Goal: Navigation & Orientation: Find specific page/section

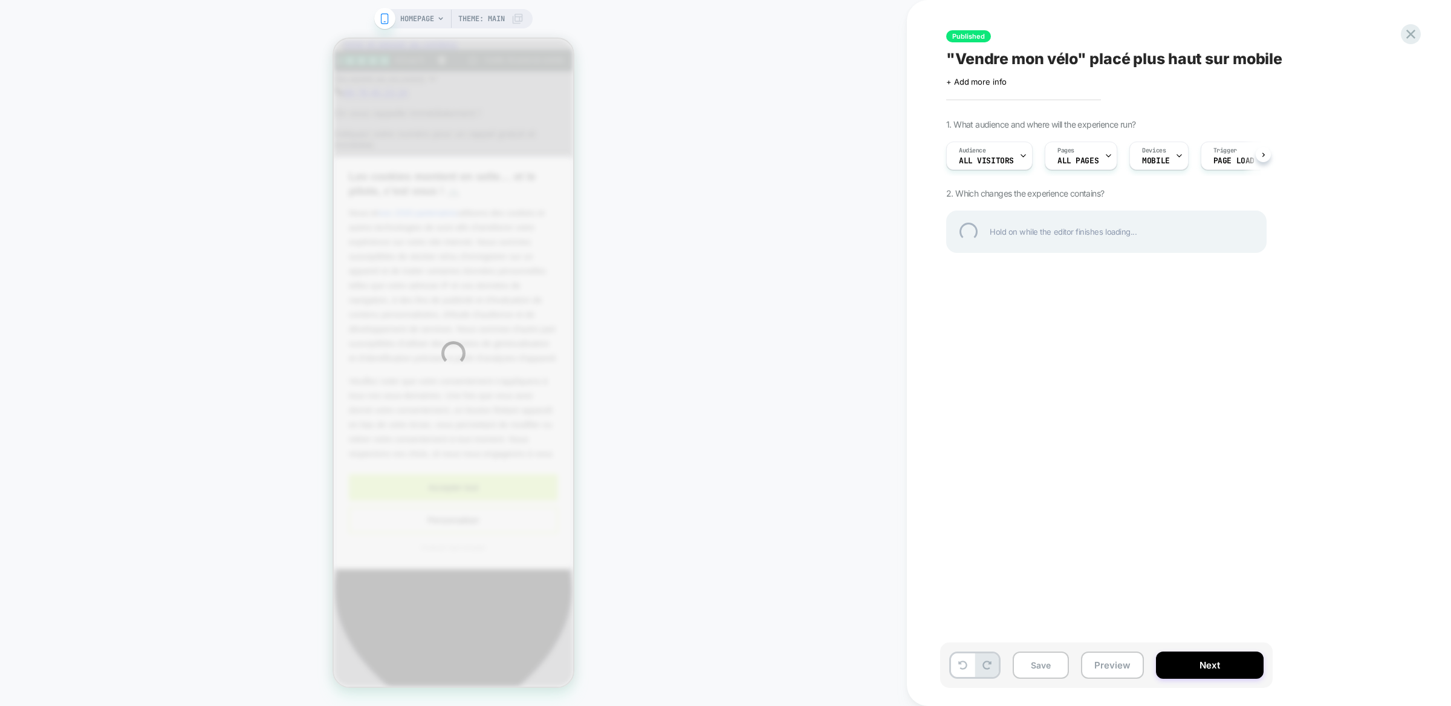
click at [1103, 653] on div "HOMEPAGE Theme: MAIN Published "Vendre mon vélo" placé plus haut sur mobile Cli…" at bounding box center [725, 353] width 1451 height 706
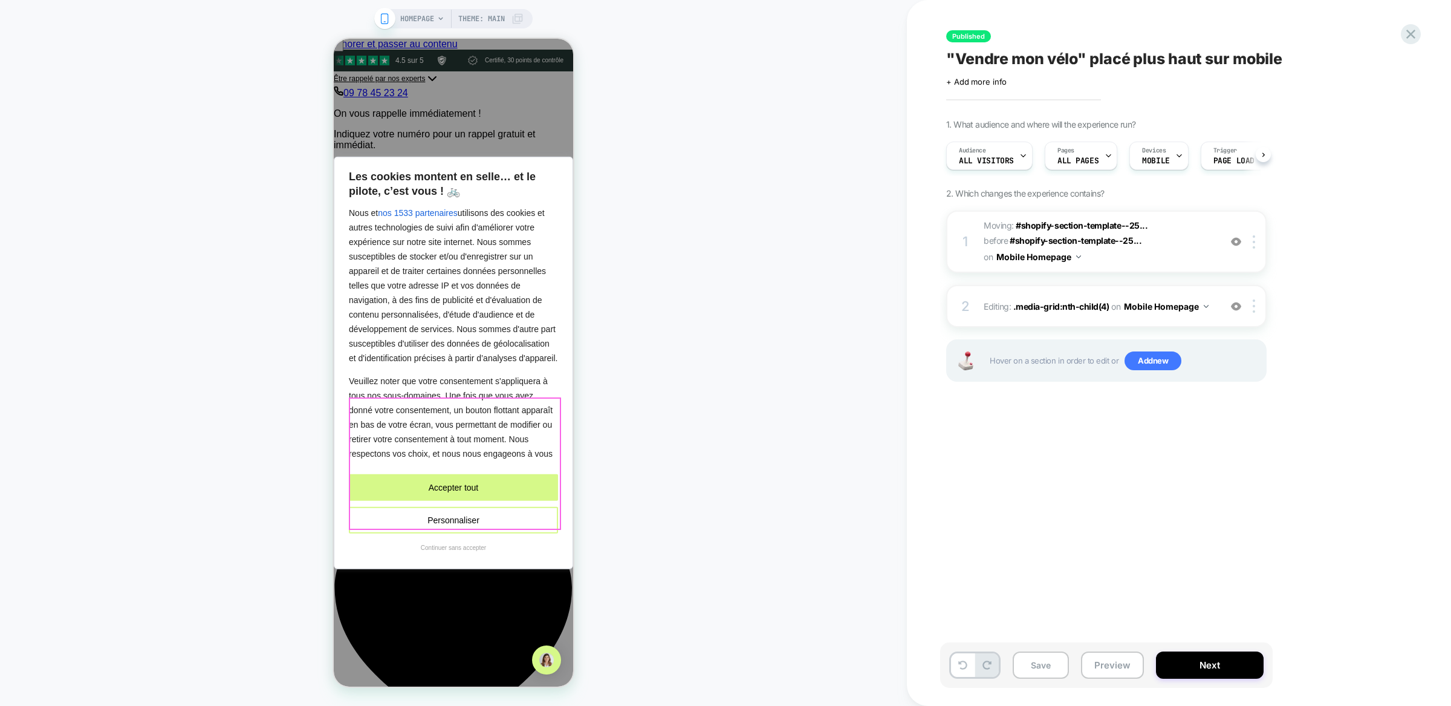
scroll to position [0, 1]
click at [450, 483] on button "Accepter tout" at bounding box center [453, 487] width 209 height 27
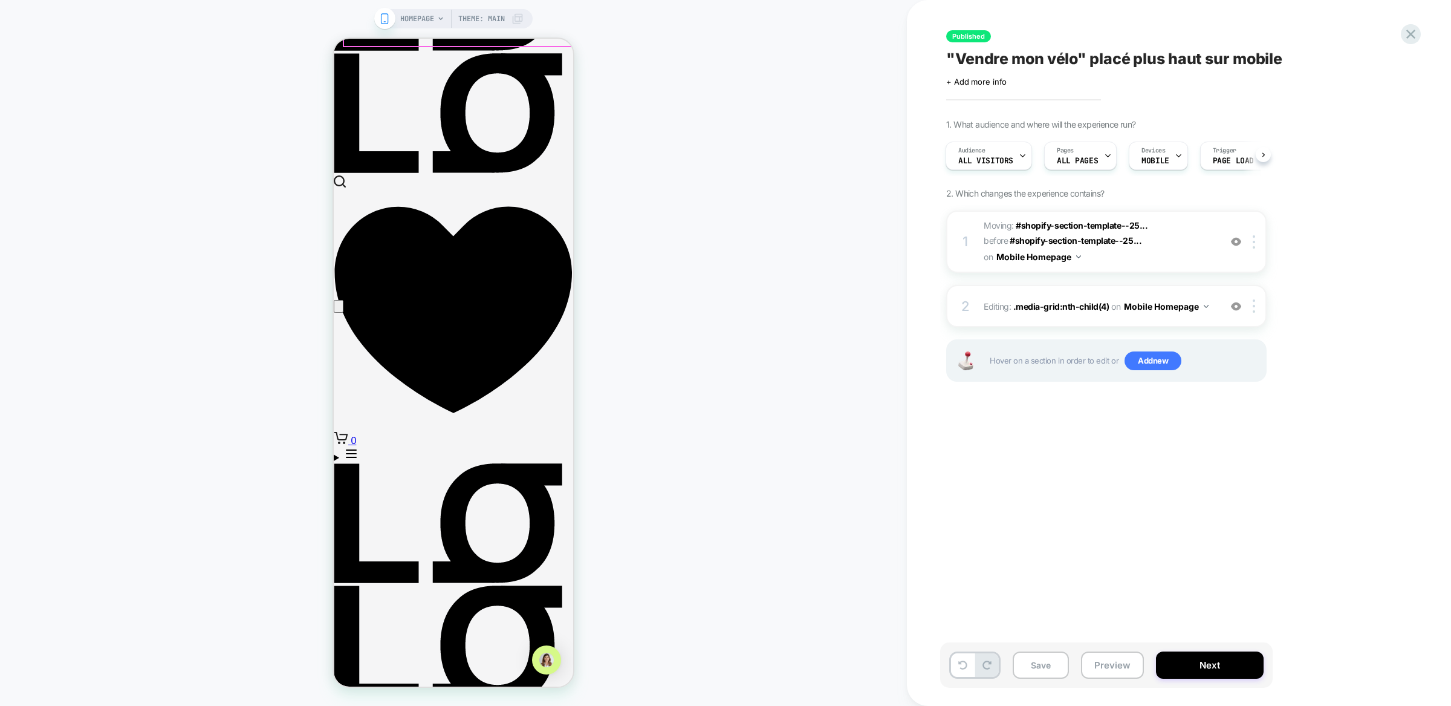
scroll to position [576, 0]
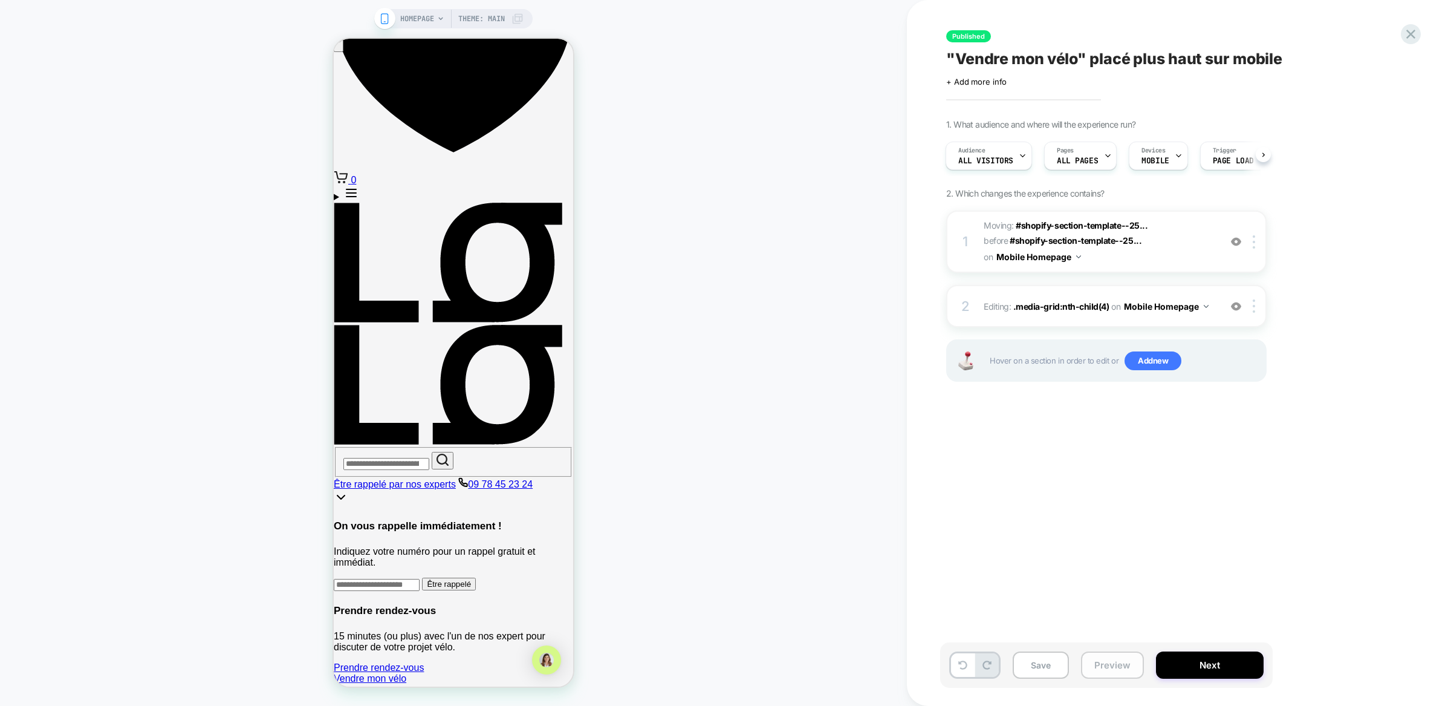
click at [1106, 667] on button "Preview" at bounding box center [1112, 664] width 63 height 27
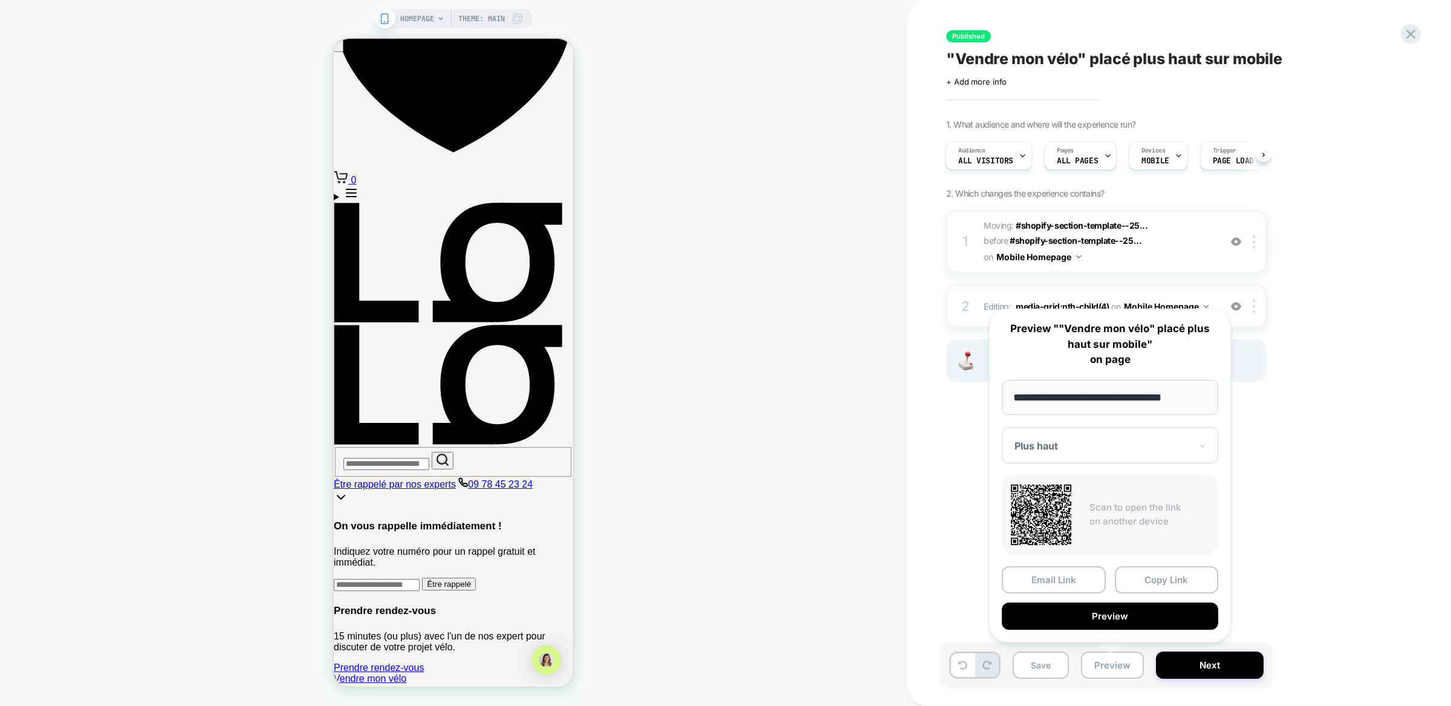
click at [1114, 454] on div "Plus haut" at bounding box center [1110, 445] width 216 height 36
click at [1105, 502] on div "CONTROL" at bounding box center [1110, 509] width 204 height 22
click at [1140, 571] on button "Copy Link" at bounding box center [1167, 579] width 104 height 27
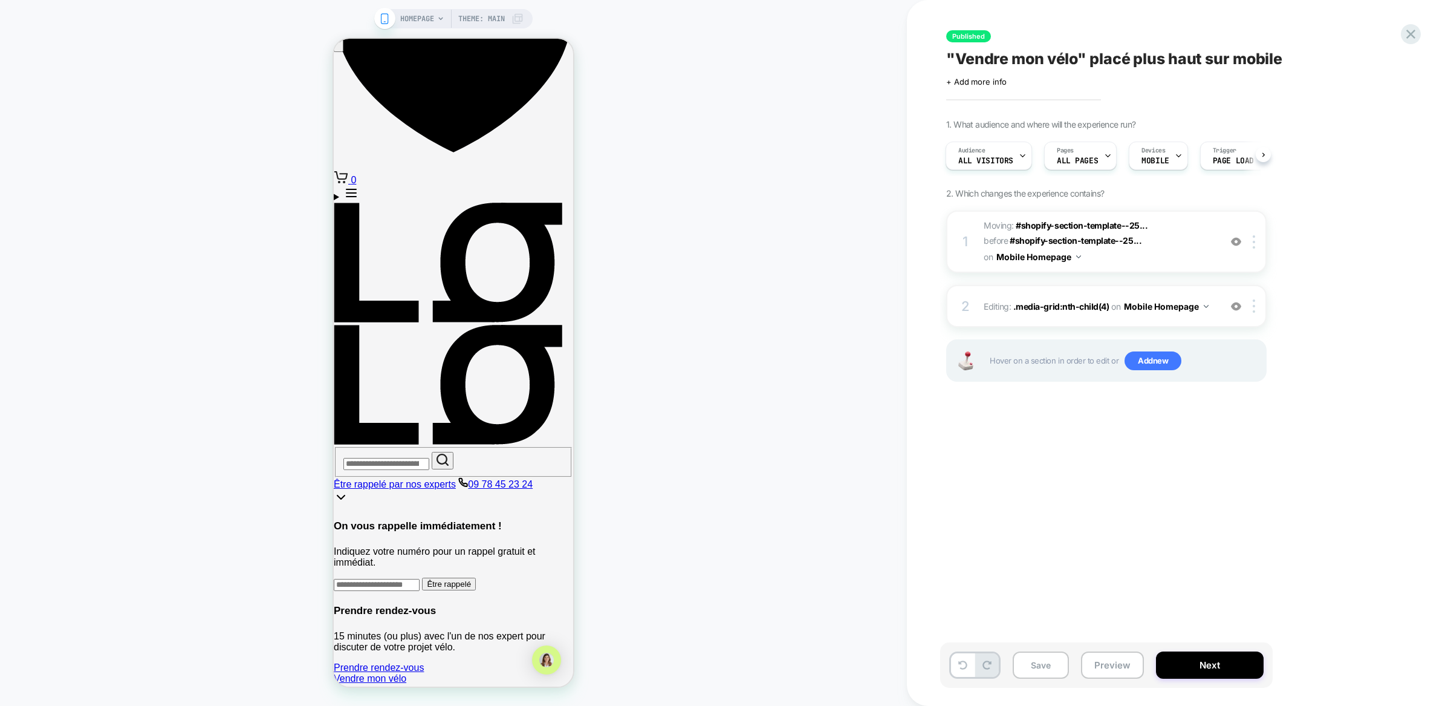
click at [1136, 429] on div "Published "Vendre mon vélo" placé plus haut sur mobile Click to edit experience…" at bounding box center [1167, 353] width 454 height 682
